Goal: Task Accomplishment & Management: Use online tool/utility

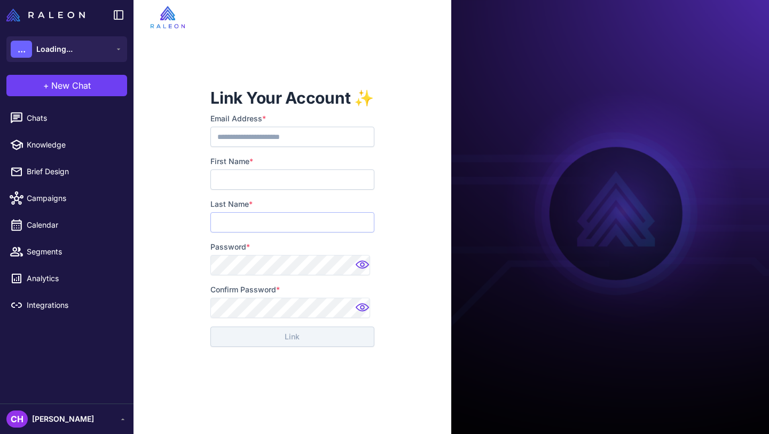
type input "*********"
click at [303, 175] on input "First Name *" at bounding box center [291, 179] width 163 height 20
type input "******"
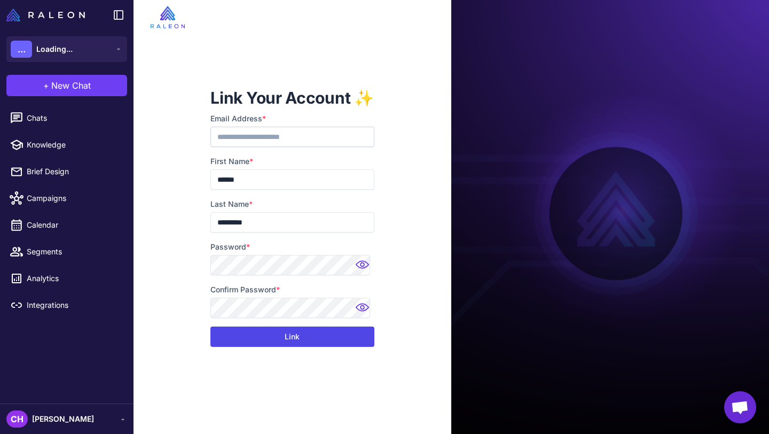
click at [233, 338] on button "Link" at bounding box center [291, 336] width 163 height 20
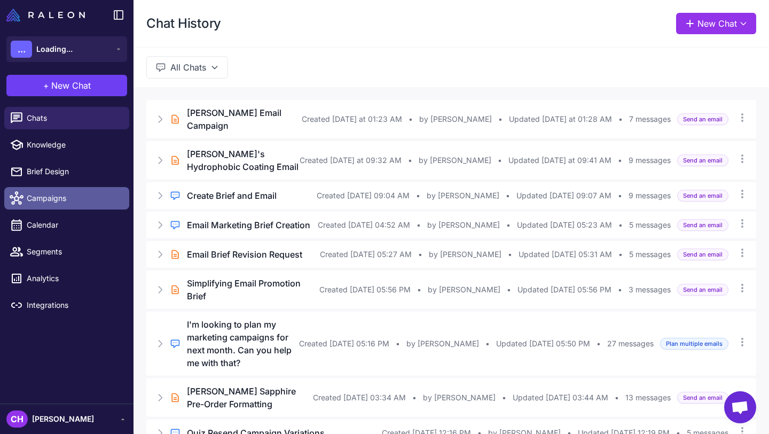
click at [30, 192] on link "Campaigns" at bounding box center [66, 198] width 125 height 22
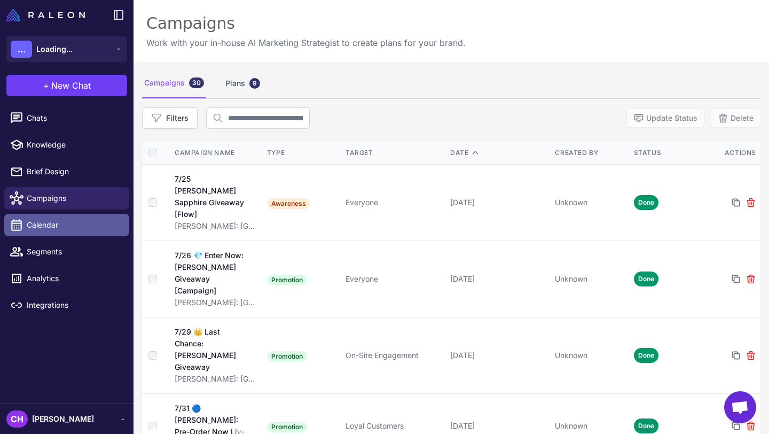
click at [47, 235] on link "Calendar" at bounding box center [66, 225] width 125 height 22
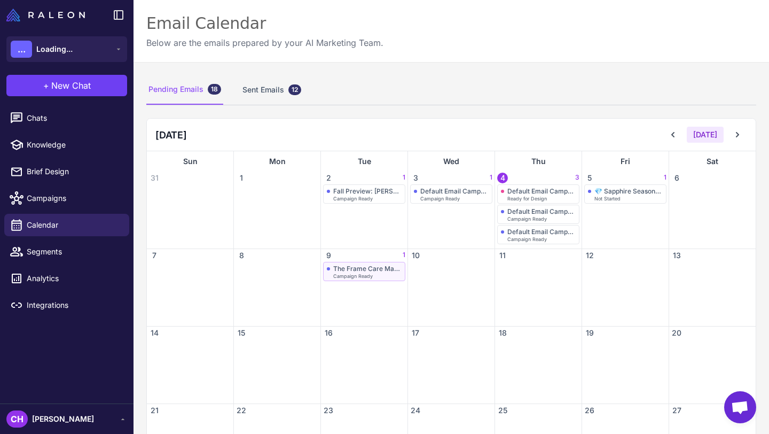
click at [369, 273] on span "Campaign Ready" at bounding box center [353, 275] width 40 height 5
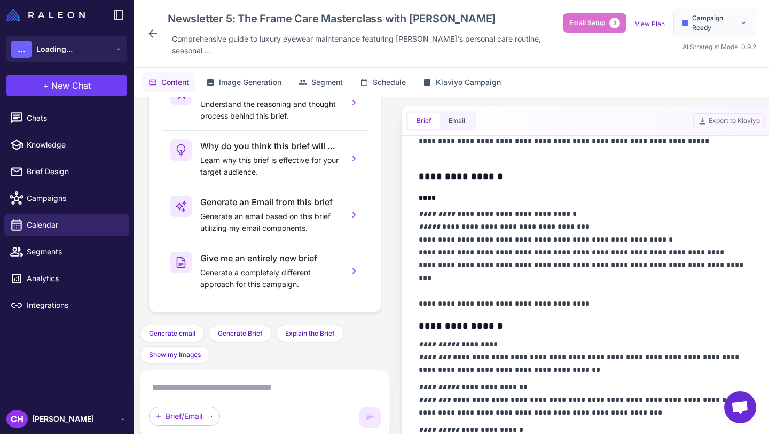
scroll to position [398, 0]
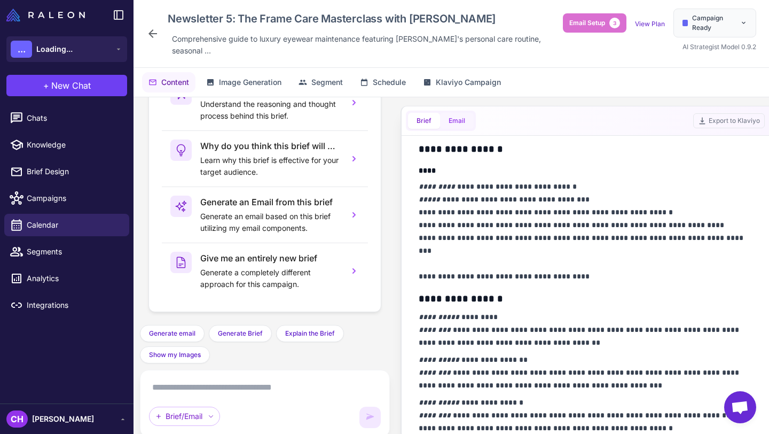
click at [460, 113] on button "Email" at bounding box center [457, 121] width 34 height 16
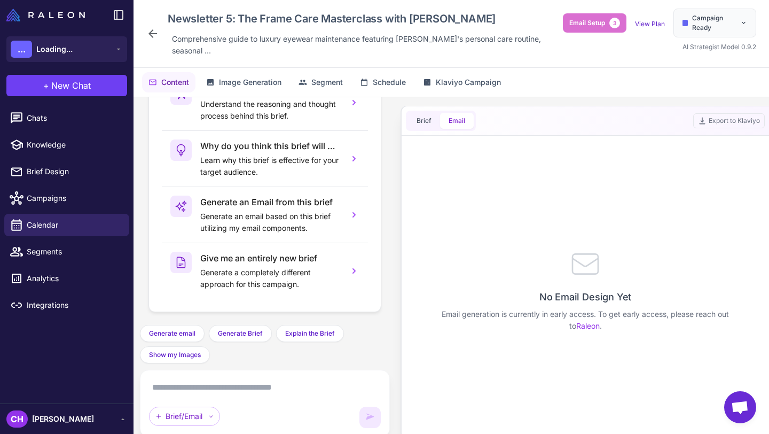
scroll to position [0, 0]
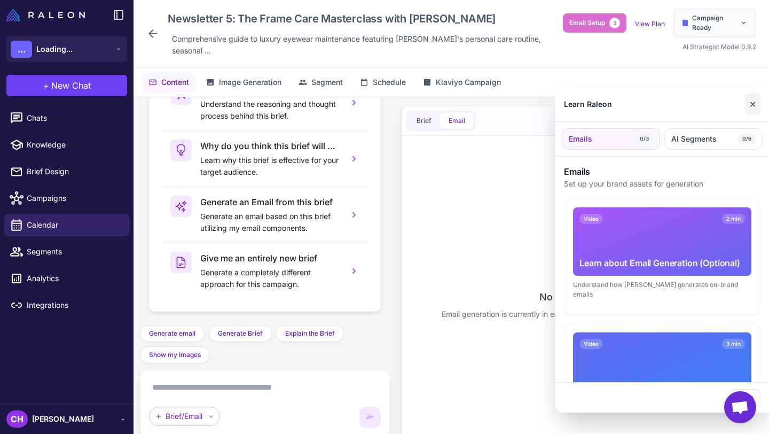
click at [751, 103] on button "✕" at bounding box center [752, 103] width 15 height 21
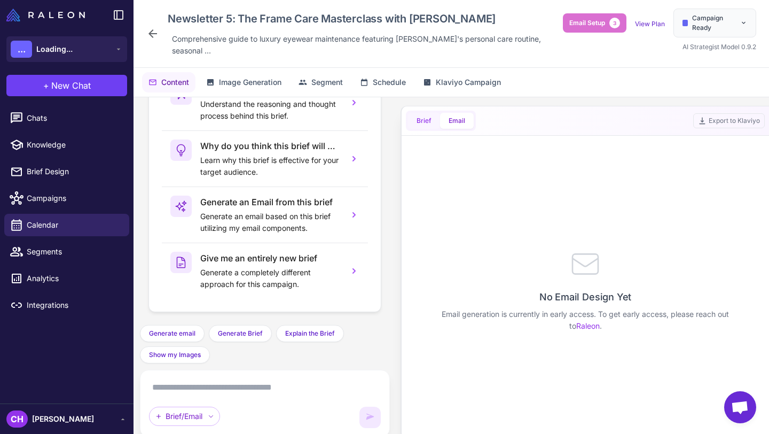
click at [421, 113] on button "Brief" at bounding box center [424, 121] width 32 height 16
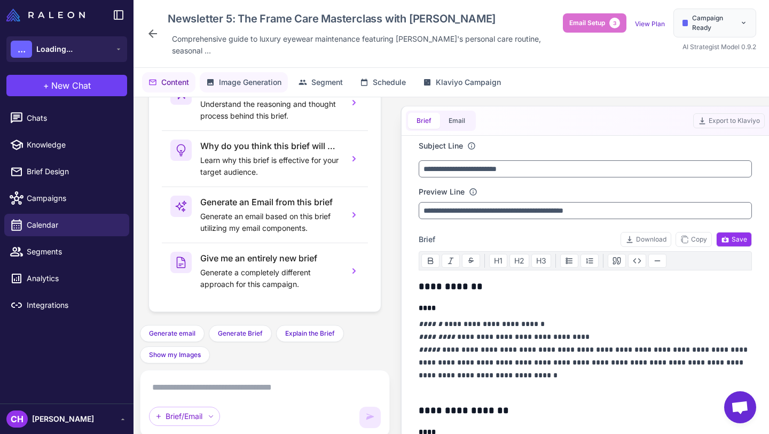
click at [253, 72] on button "Image Generation" at bounding box center [244, 82] width 88 height 20
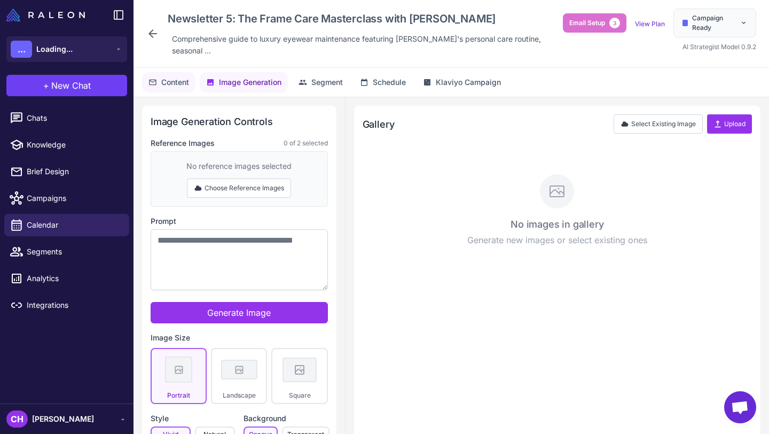
click at [186, 76] on span "Content" at bounding box center [175, 82] width 28 height 12
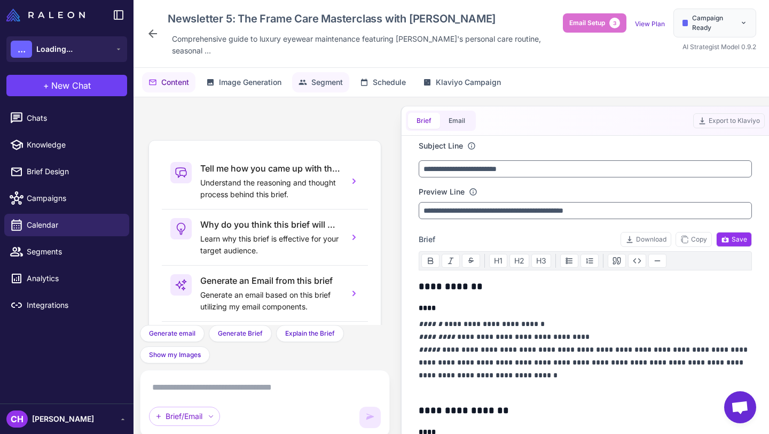
scroll to position [78, 0]
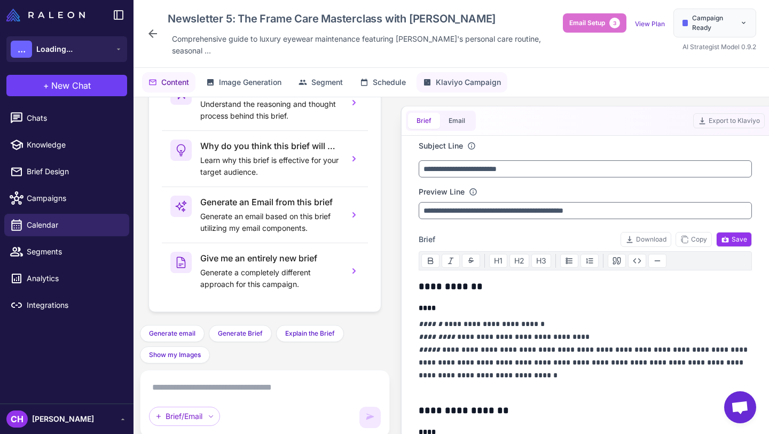
click at [474, 76] on span "Klaviyo Campaign" at bounding box center [468, 82] width 65 height 12
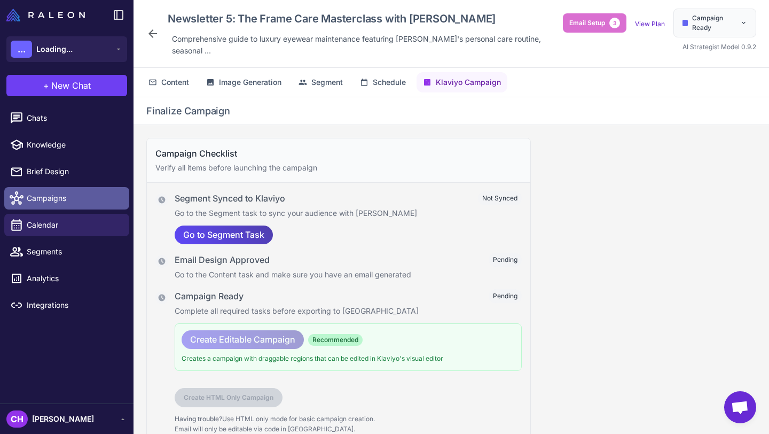
click at [85, 199] on span "Campaigns" at bounding box center [74, 198] width 94 height 12
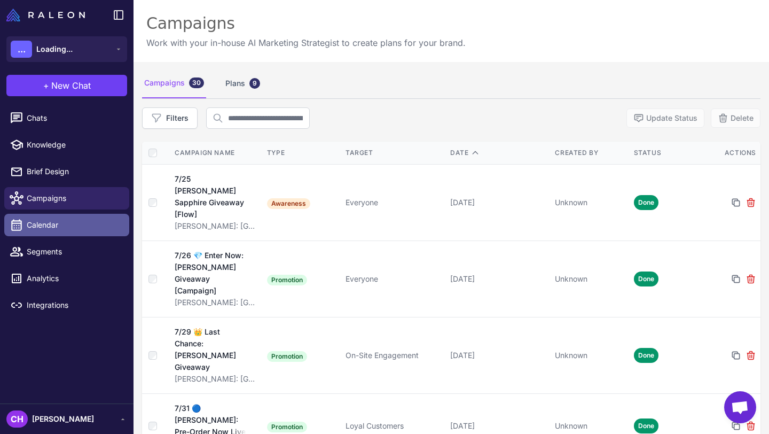
click at [48, 221] on span "Calendar" at bounding box center [74, 225] width 94 height 12
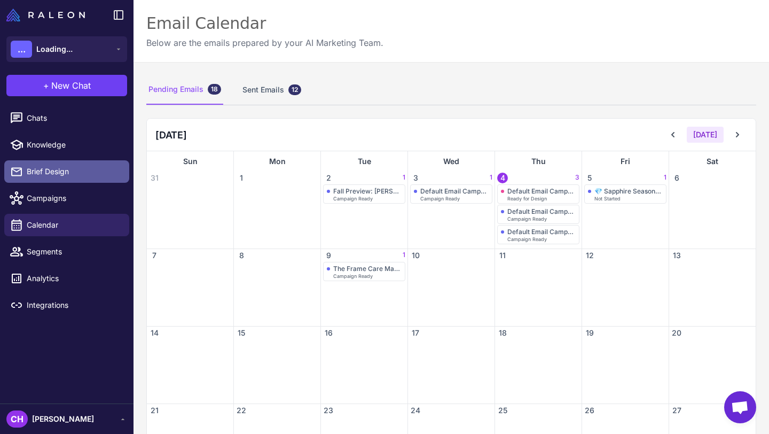
click at [50, 164] on link "Brief Design" at bounding box center [66, 171] width 125 height 22
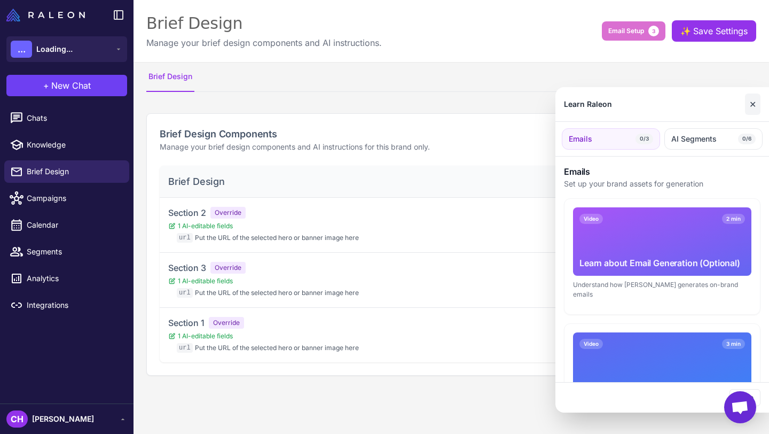
click at [757, 103] on button "✕" at bounding box center [752, 103] width 15 height 21
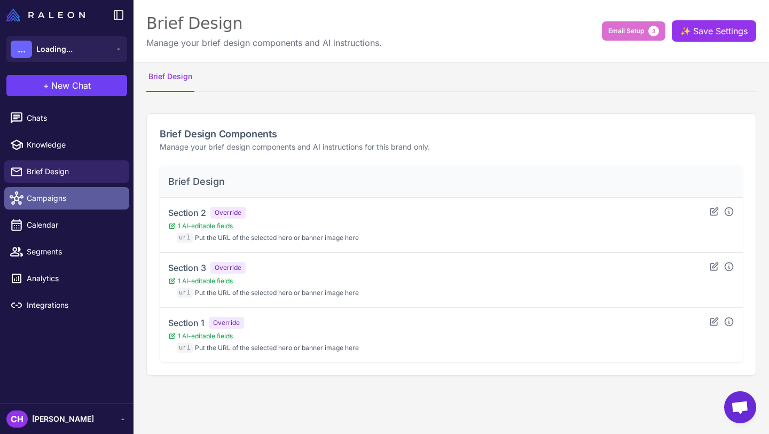
click at [46, 193] on span "Campaigns" at bounding box center [74, 198] width 94 height 12
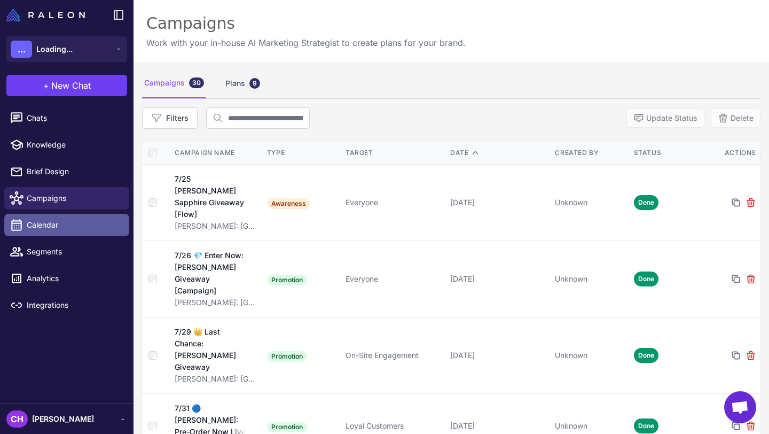
click at [32, 226] on span "Calendar" at bounding box center [74, 225] width 94 height 12
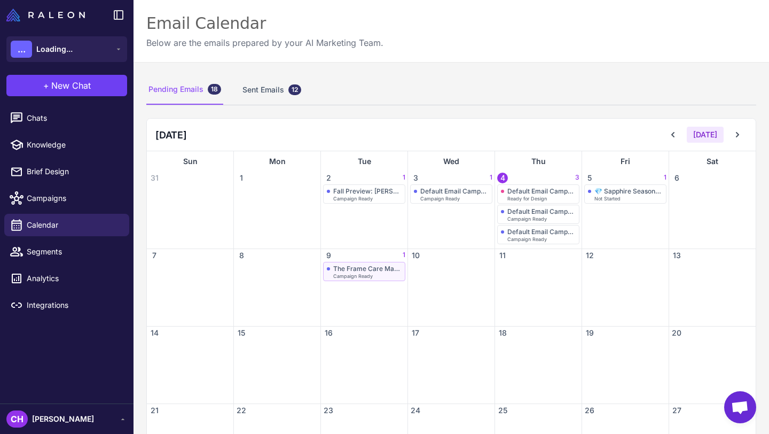
click at [367, 274] on span "Campaign Ready" at bounding box center [353, 275] width 40 height 5
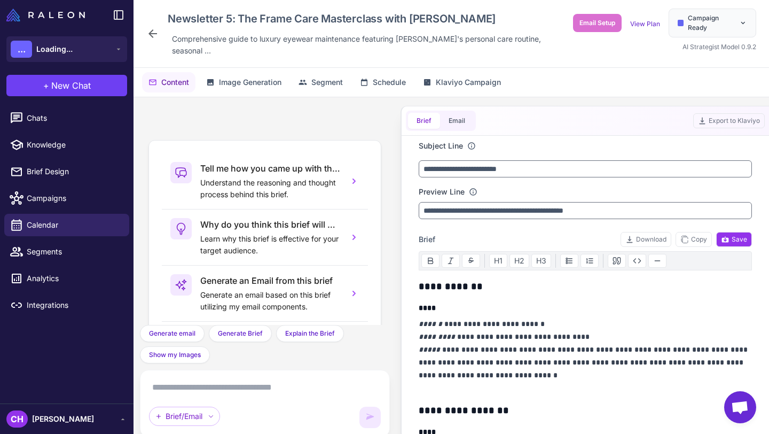
scroll to position [78, 0]
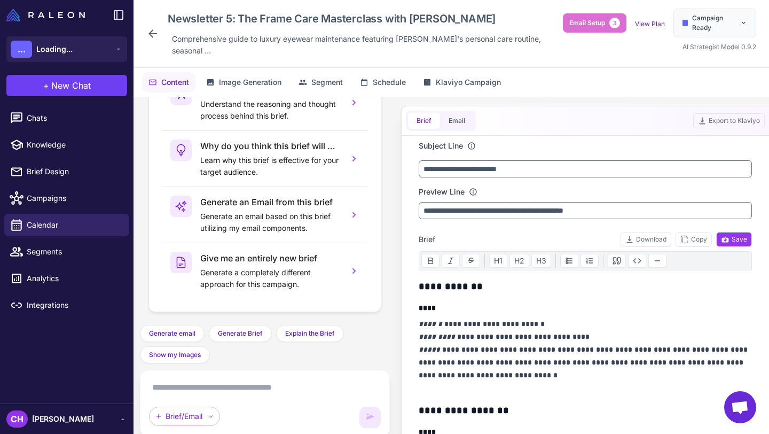
click at [367, 274] on div "Give me an entirely new brief Generate a completely different approach for this…" at bounding box center [265, 270] width 206 height 56
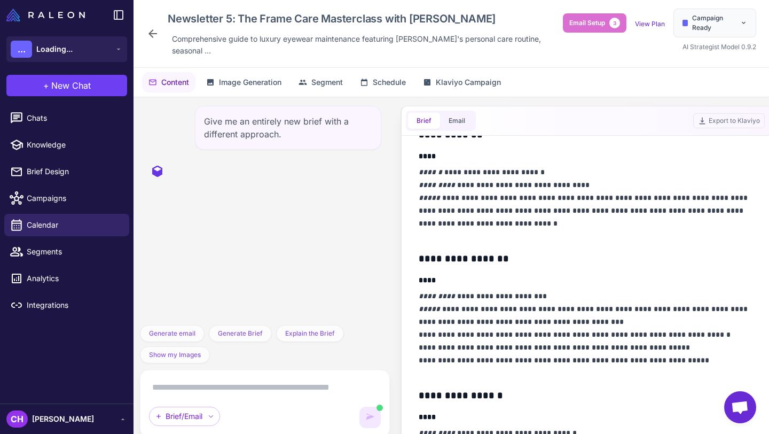
scroll to position [0, 0]
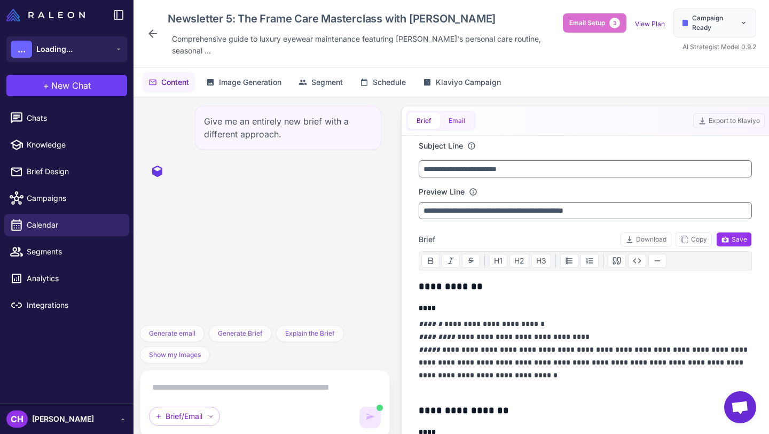
click at [457, 113] on button "Email" at bounding box center [457, 121] width 34 height 16
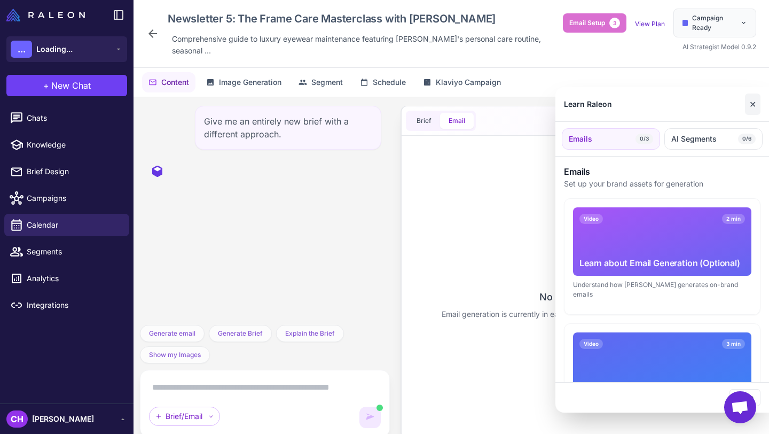
click at [756, 103] on button "✕" at bounding box center [752, 103] width 15 height 21
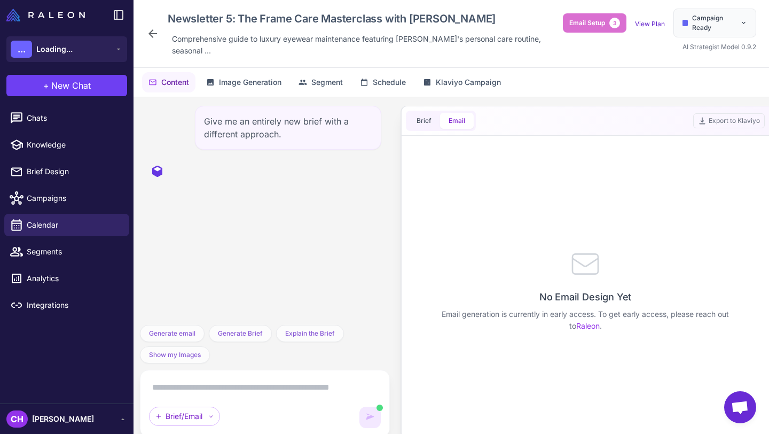
click at [379, 209] on div "Give me an entirely new brief with a different approach." at bounding box center [265, 210] width 250 height 227
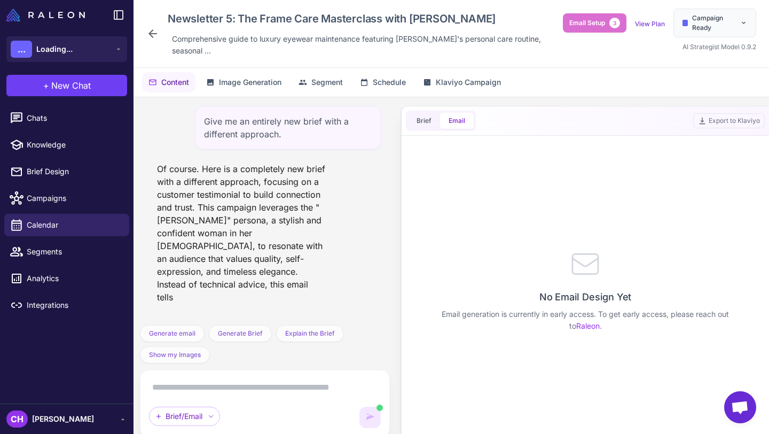
scroll to position [21, 0]
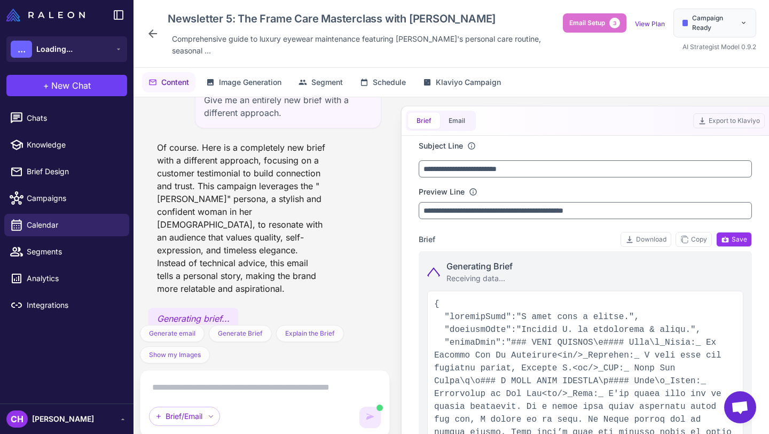
click at [436, 259] on div "Generating Brief Receiving data..." at bounding box center [585, 271] width 316 height 25
type input "**********"
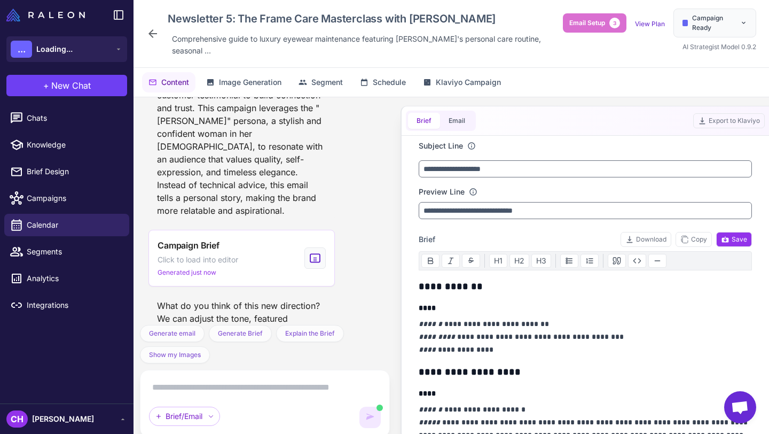
scroll to position [112, 0]
